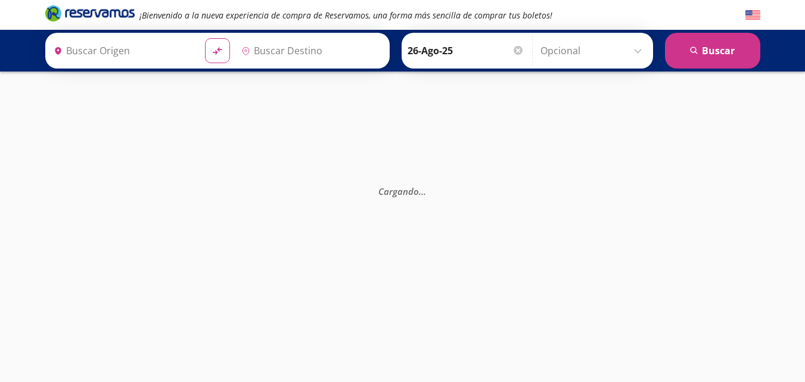
type input "Querétaro, Querétaro"
type input "Acapulco, [GEOGRAPHIC_DATA]"
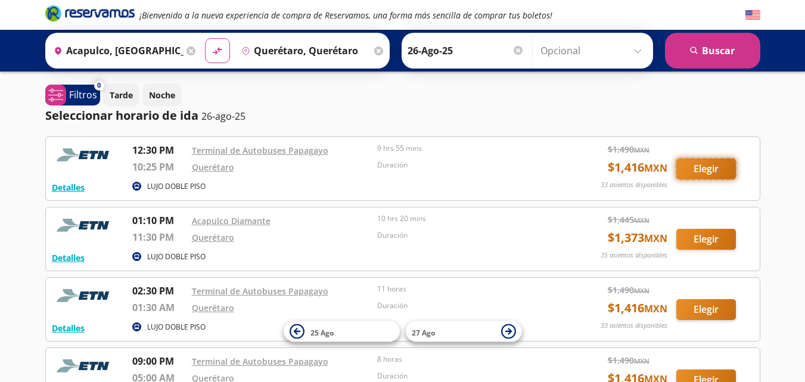
click at [704, 163] on button "Elegir" at bounding box center [706, 168] width 60 height 21
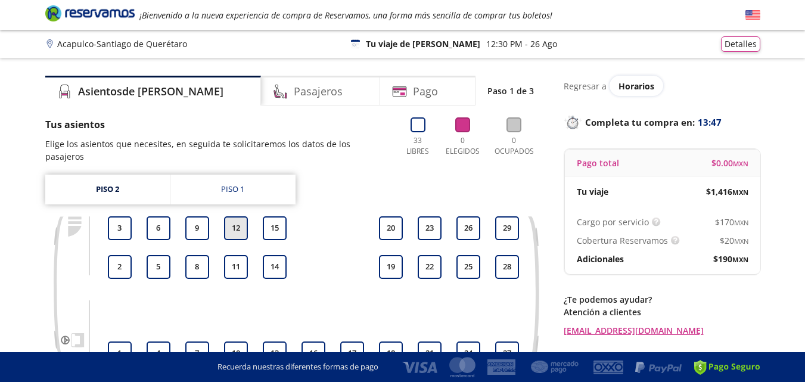
click at [241, 220] on button "12" at bounding box center [236, 228] width 24 height 24
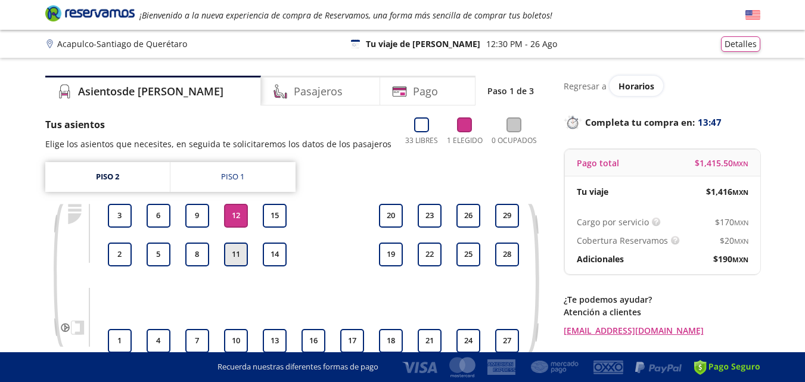
click at [240, 256] on button "11" at bounding box center [236, 254] width 24 height 24
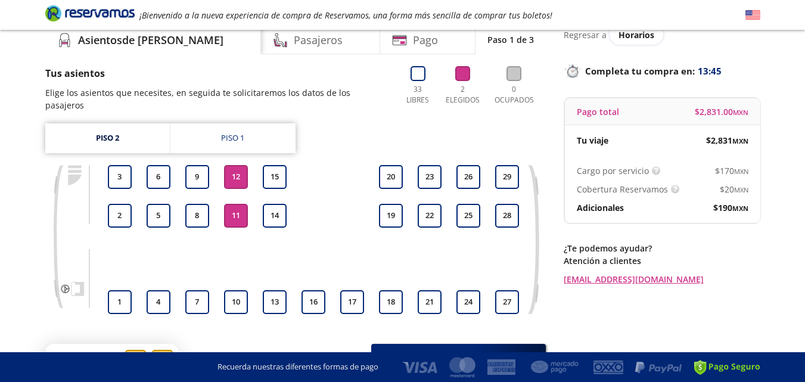
scroll to position [117, 0]
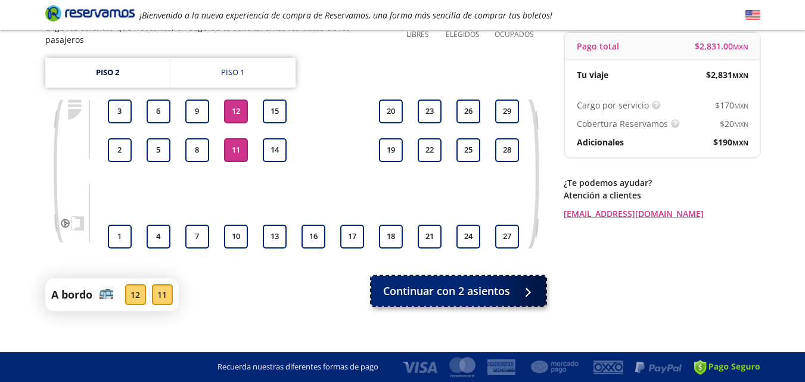
click at [480, 283] on span "Continuar con 2 asientos" at bounding box center [446, 291] width 127 height 16
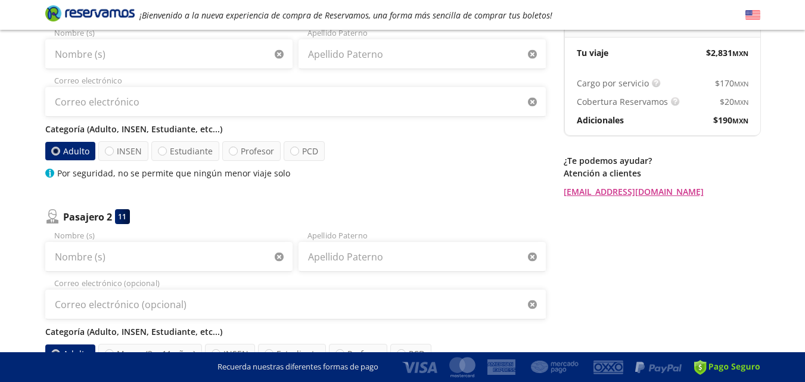
scroll to position [119, 0]
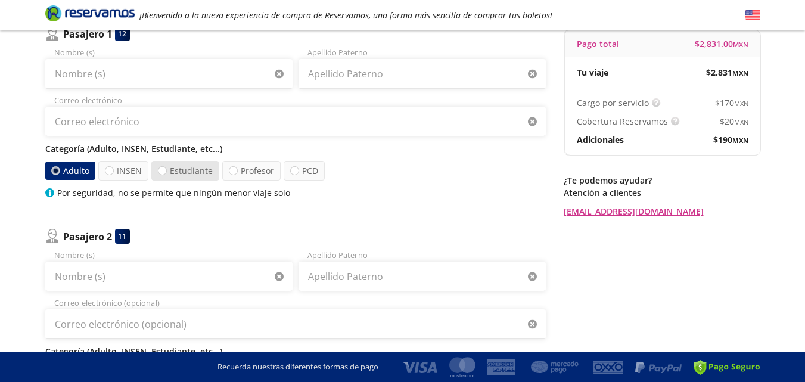
click at [197, 176] on label "Estudiante" at bounding box center [185, 171] width 68 height 20
click at [166, 175] on input "Estudiante" at bounding box center [162, 171] width 8 height 8
radio input "true"
radio input "false"
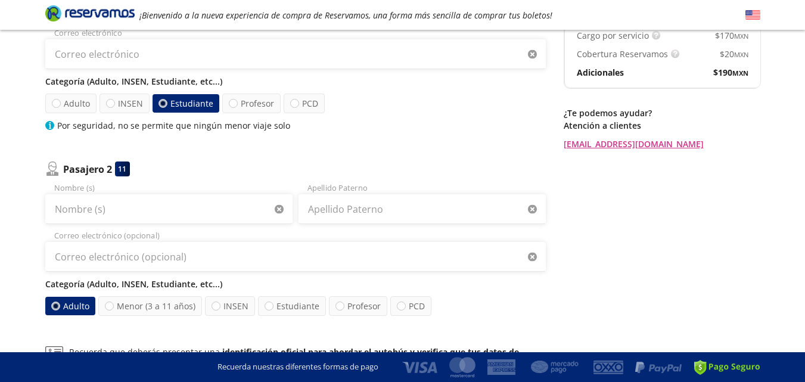
scroll to position [298, 0]
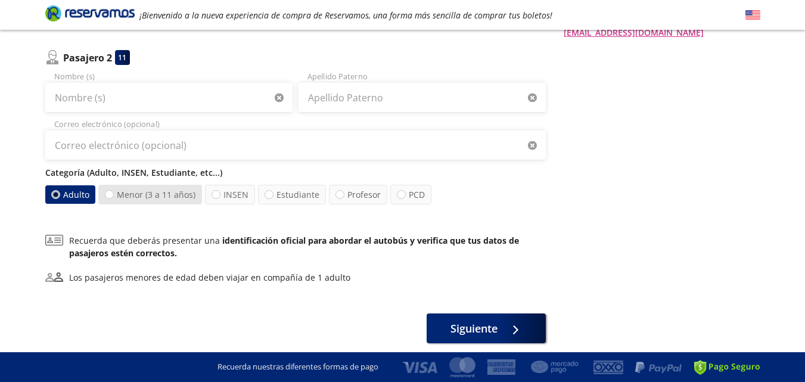
click at [175, 194] on label "Menor (3 a 11 años)" at bounding box center [150, 195] width 104 height 20
click at [113, 194] on input "Menor (3 a 11 años)" at bounding box center [109, 195] width 8 height 8
radio input "true"
radio input "false"
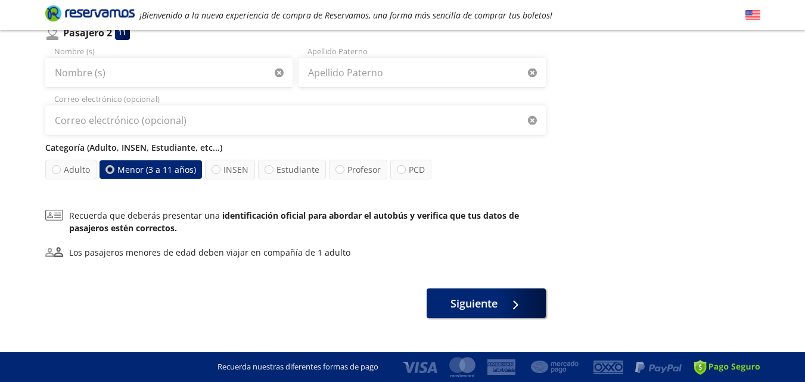
scroll to position [343, 0]
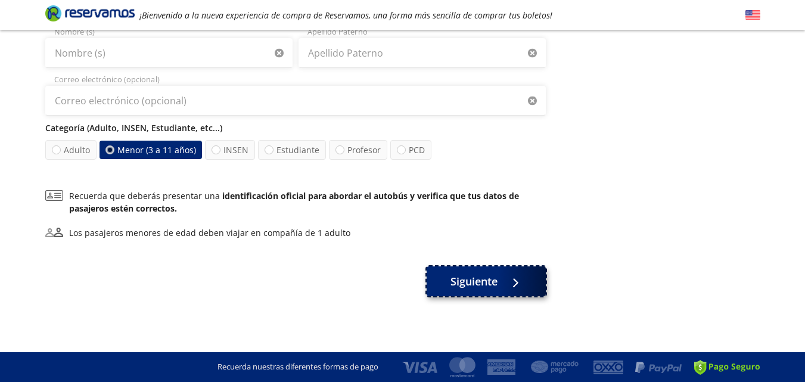
click at [491, 282] on span "Siguiente" at bounding box center [473, 281] width 47 height 16
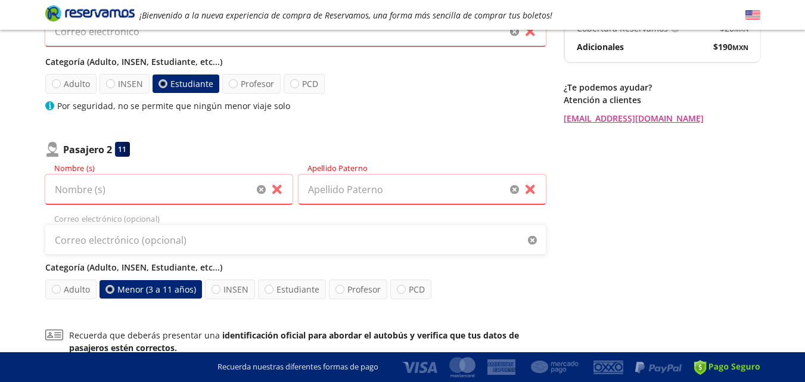
scroll to position [0, 0]
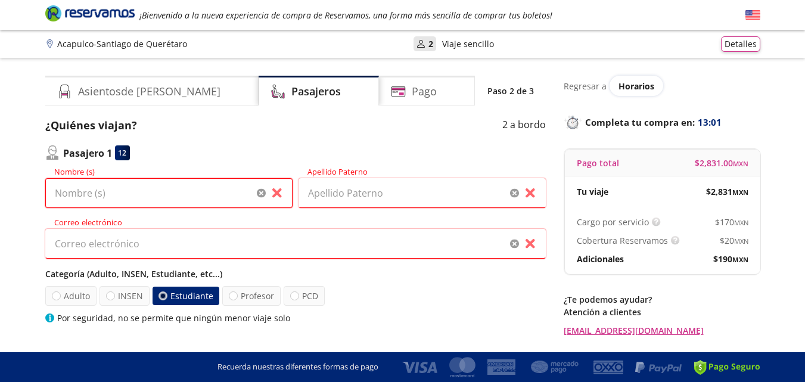
click at [160, 190] on input "Nombre (s)" at bounding box center [168, 193] width 247 height 30
type input "[PERSON_NAME]"
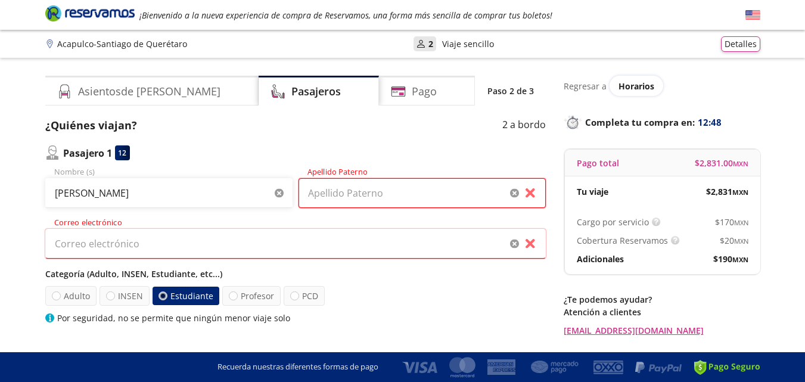
click at [310, 197] on input "Apellido Paterno" at bounding box center [421, 193] width 247 height 30
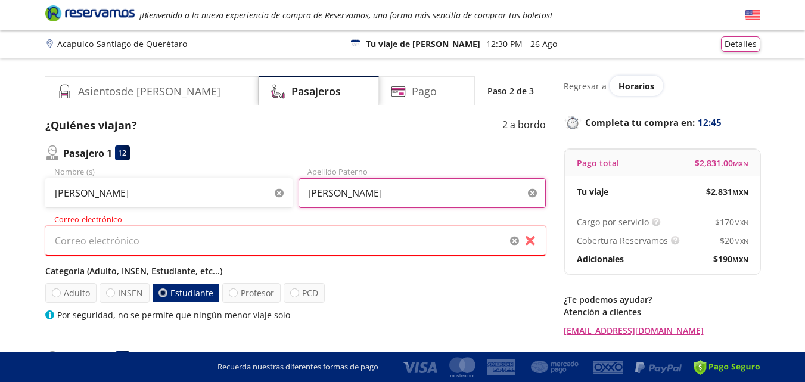
type input "[PERSON_NAME]"
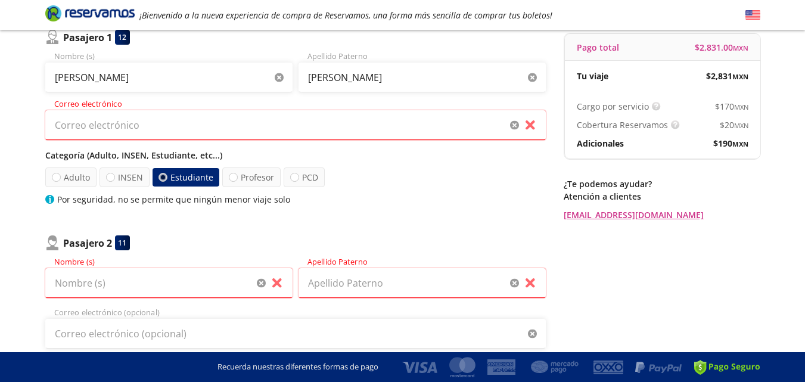
scroll to position [119, 0]
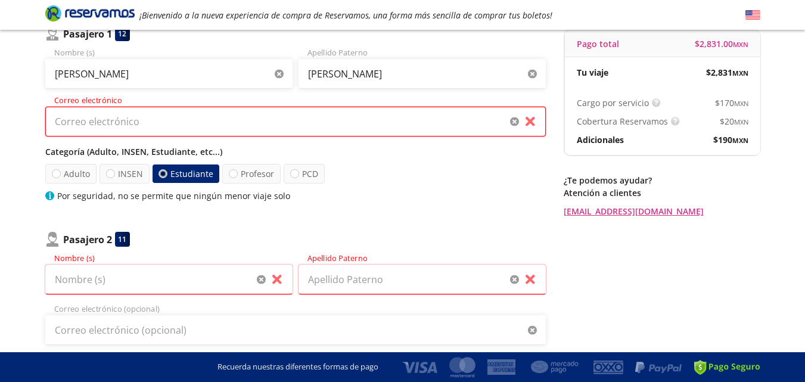
click at [205, 125] on input "Correo electrónico" at bounding box center [295, 122] width 500 height 30
type input "[EMAIL_ADDRESS][DOMAIN_NAME]"
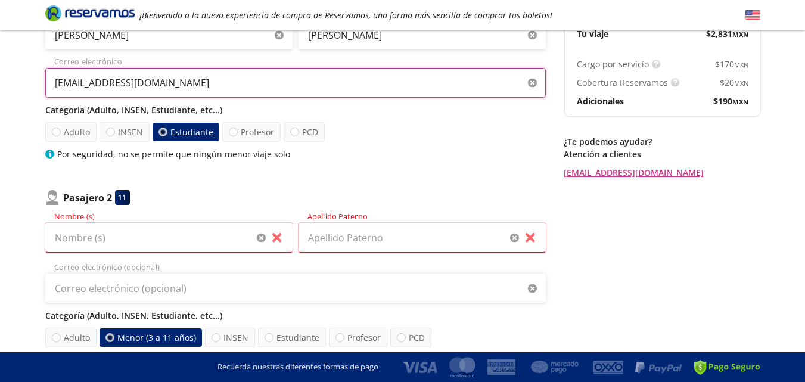
scroll to position [179, 0]
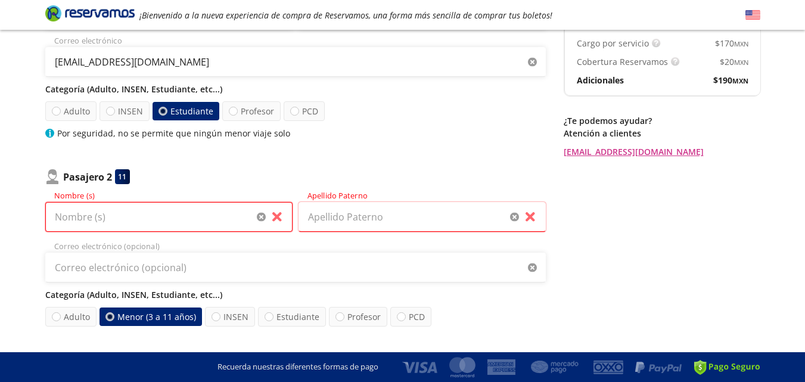
click at [152, 224] on input "Nombre (s)" at bounding box center [168, 217] width 247 height 30
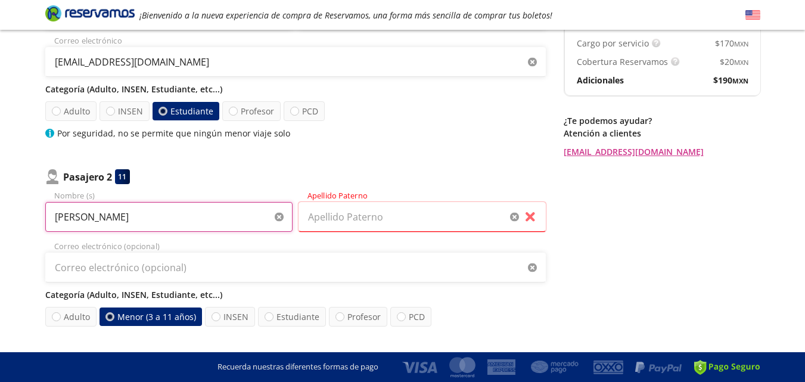
type input "[PERSON_NAME]"
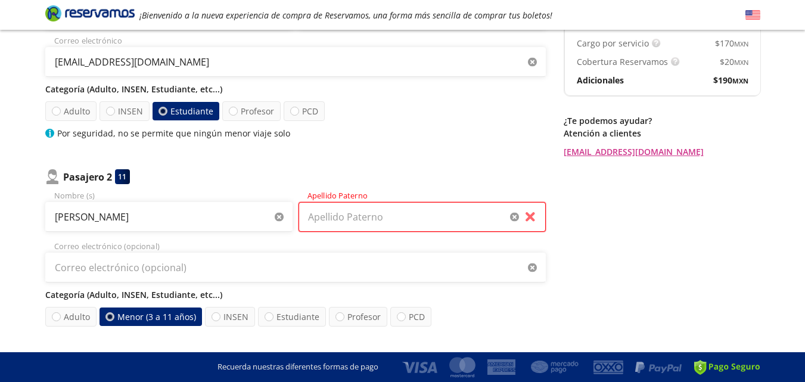
click at [391, 220] on input "Apellido Paterno" at bounding box center [421, 217] width 247 height 30
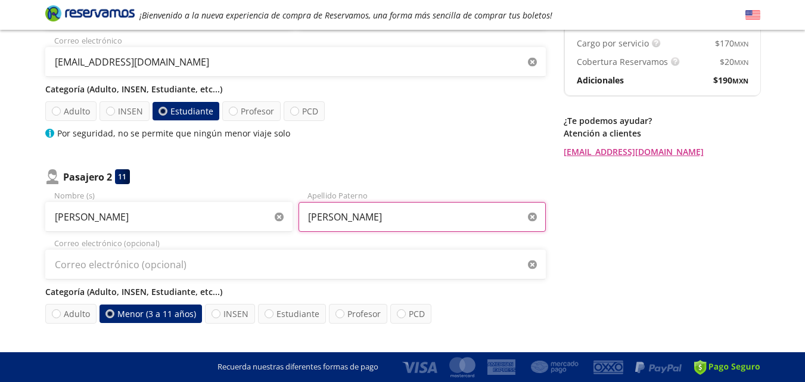
type input "[PERSON_NAME]"
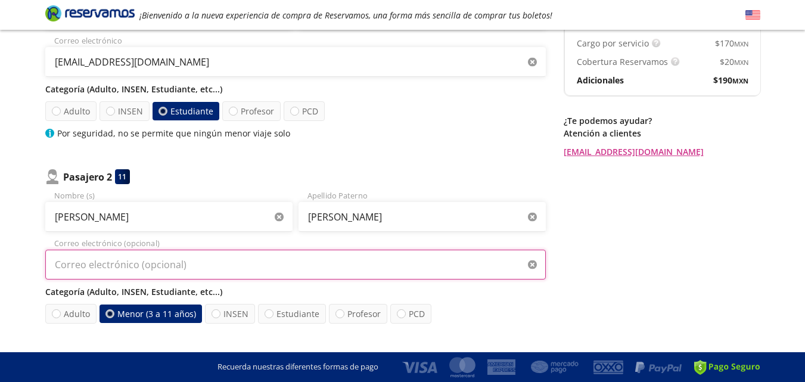
click at [226, 272] on input "Correo electrónico (opcional)" at bounding box center [295, 265] width 500 height 30
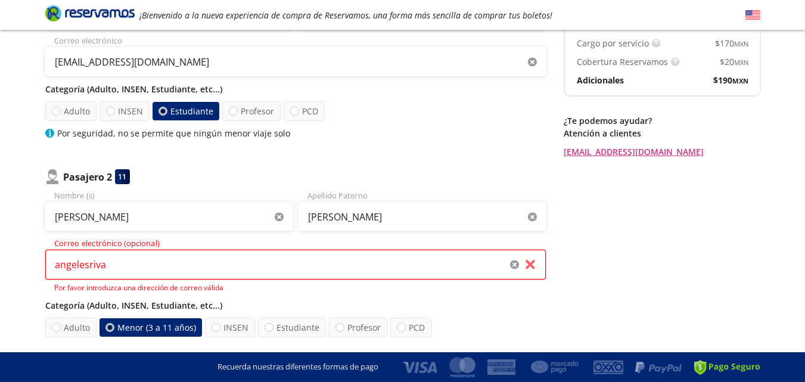
type input "angelesrivas"
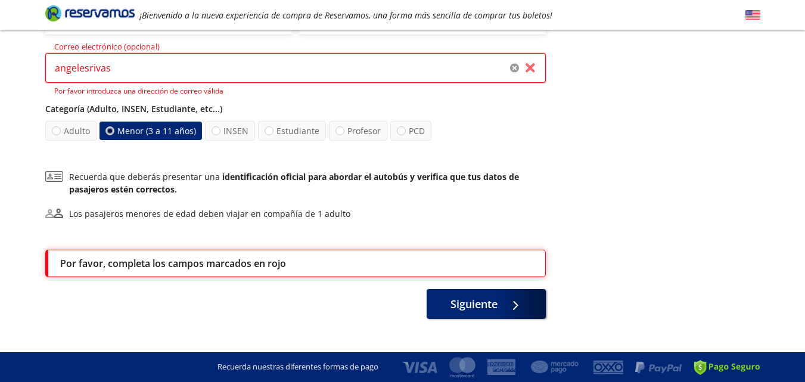
scroll to position [396, 0]
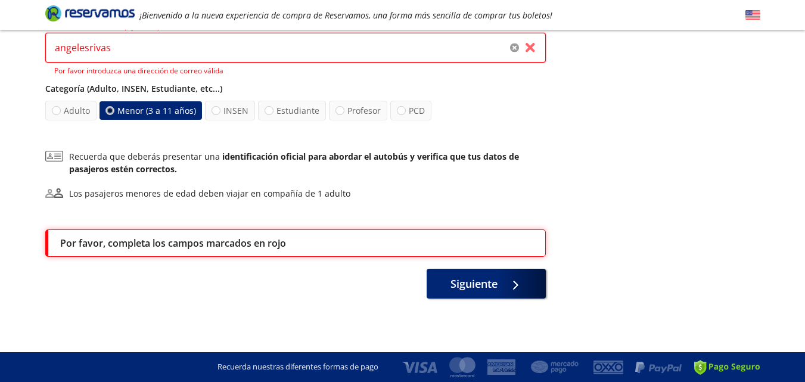
click at [175, 33] on input "angelesrivas" at bounding box center [295, 48] width 500 height 30
click at [170, 55] on input "angelesrivas" at bounding box center [295, 48] width 500 height 30
click at [534, 46] on input "angelesrivas" at bounding box center [295, 48] width 500 height 30
click at [524, 46] on input "angelesrivas" at bounding box center [295, 48] width 500 height 30
click at [525, 47] on input "angelesrivas" at bounding box center [295, 48] width 500 height 30
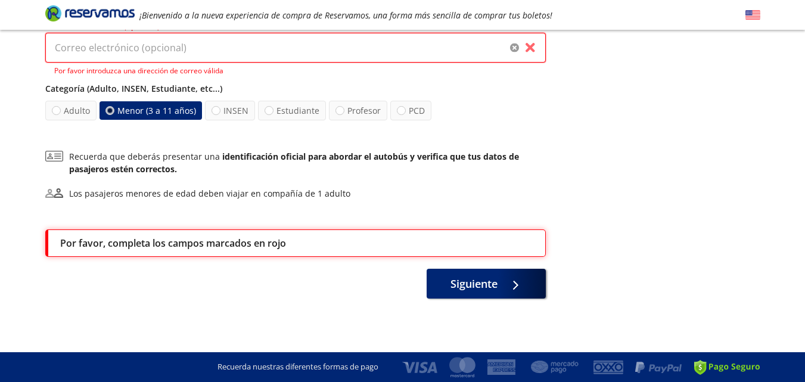
scroll to position [382, 0]
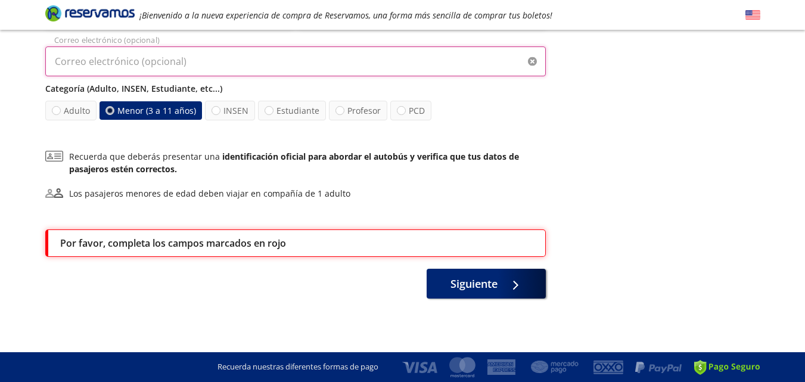
click at [303, 67] on input "Correo electrónico (opcional)" at bounding box center [295, 61] width 500 height 30
click at [225, 66] on input "Correo electrónico (opcional)" at bounding box center [295, 61] width 500 height 30
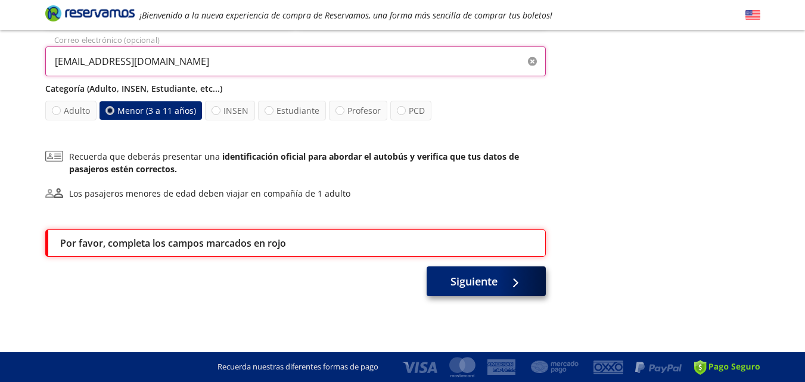
type input "[EMAIL_ADDRESS][DOMAIN_NAME]"
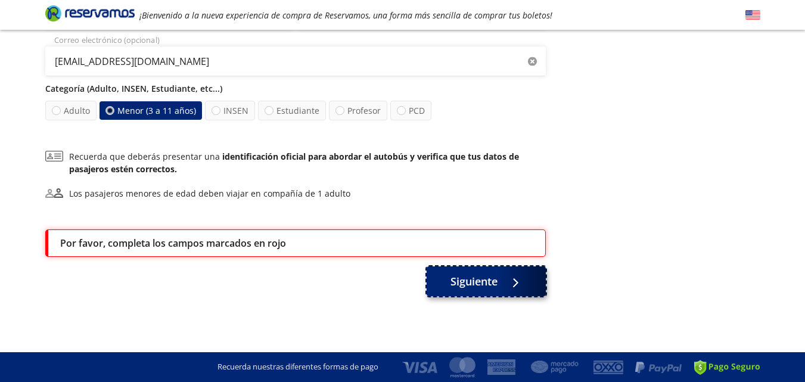
click at [457, 281] on span "Siguiente" at bounding box center [473, 281] width 47 height 16
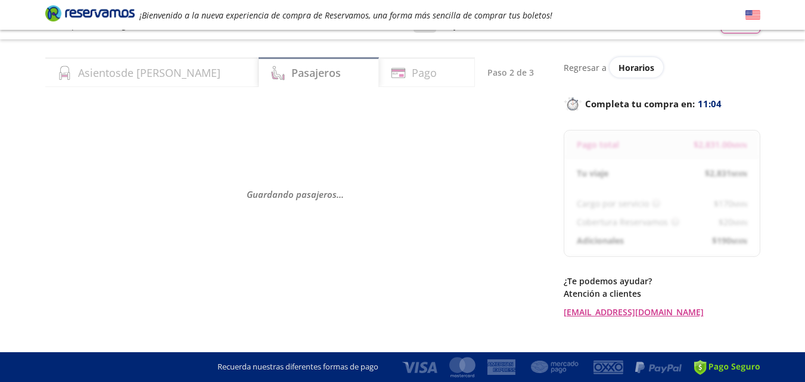
scroll to position [0, 0]
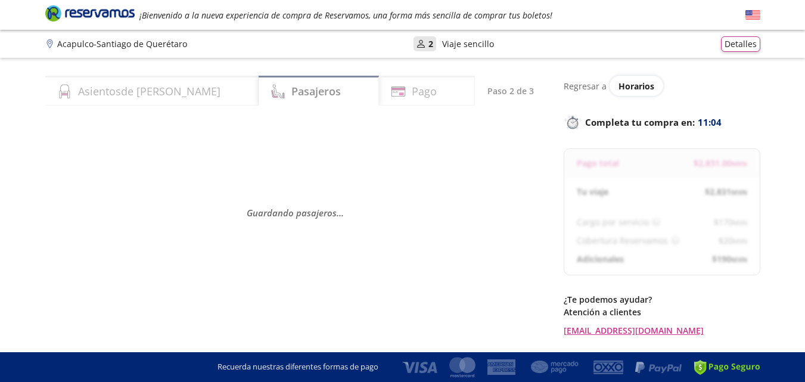
select select "MX"
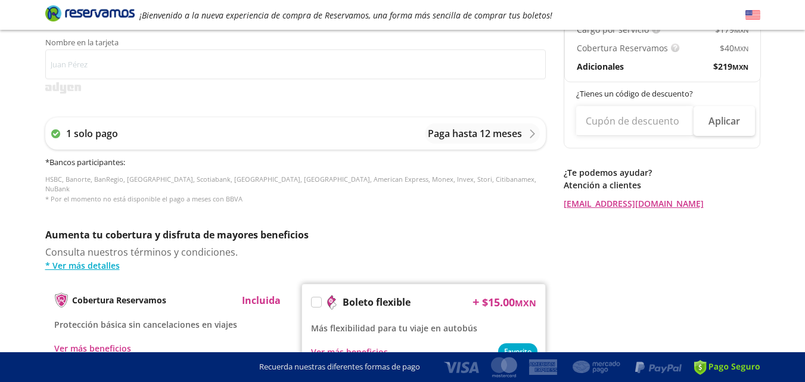
scroll to position [119, 0]
